Goal: Task Accomplishment & Management: Manage account settings

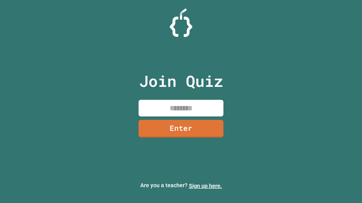
click at [205, 186] on link "Sign up here." at bounding box center [205, 186] width 33 height 7
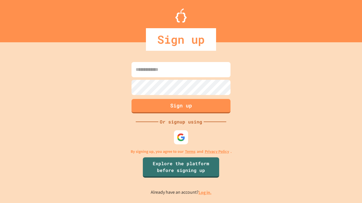
click at [205, 193] on link "Log in." at bounding box center [204, 193] width 13 height 6
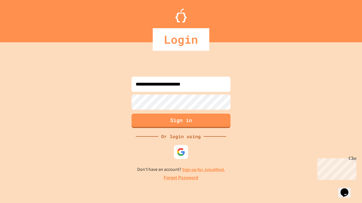
type input "**********"
